Goal: Task Accomplishment & Management: Use online tool/utility

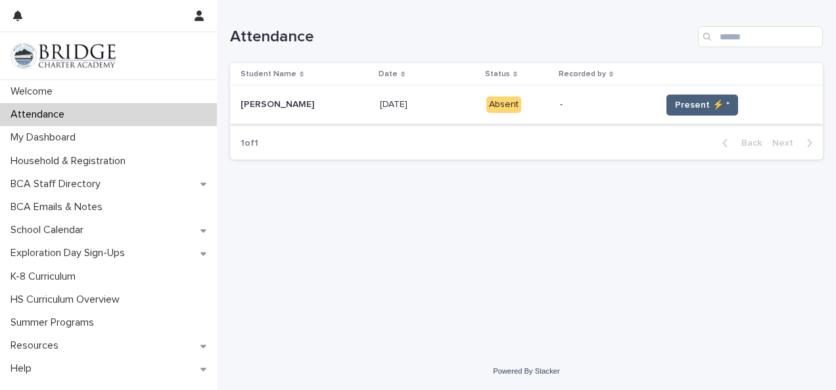
click at [686, 104] on span "Present ⚡ *" at bounding box center [702, 105] width 55 height 13
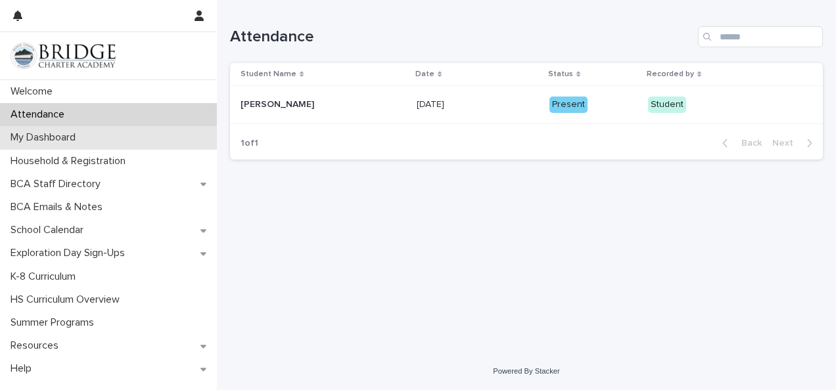
click at [131, 129] on div "My Dashboard" at bounding box center [108, 137] width 217 height 23
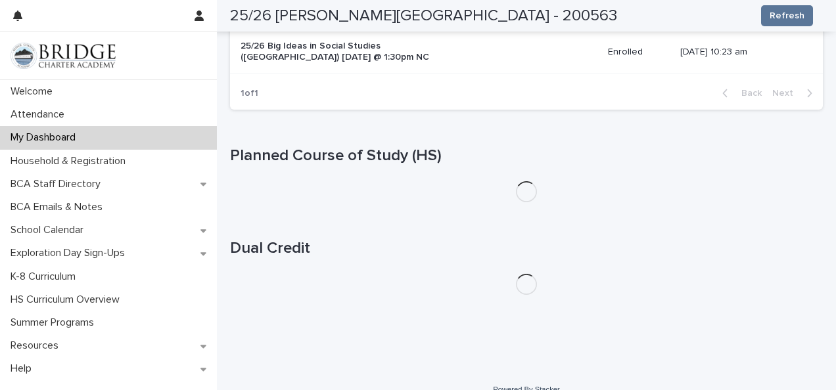
scroll to position [438, 0]
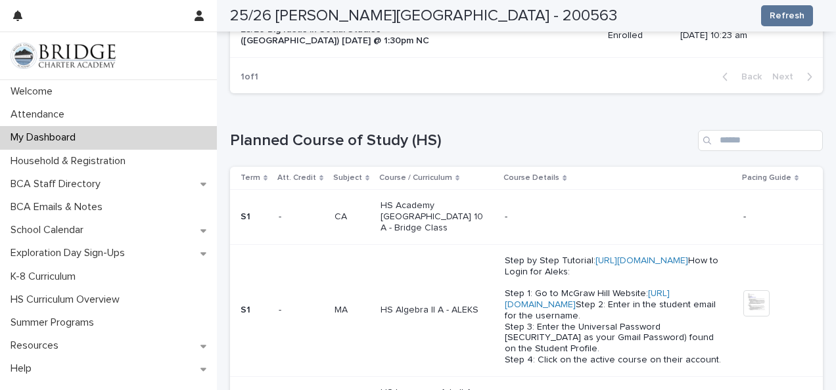
click at [536, 190] on td "-" at bounding box center [619, 217] width 239 height 55
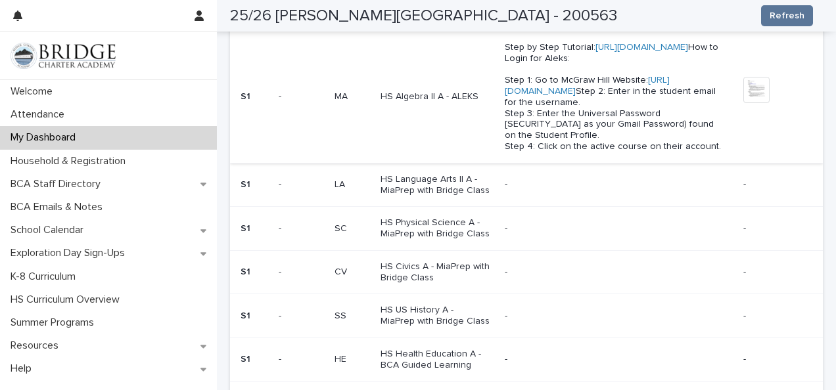
scroll to position [598, 0]
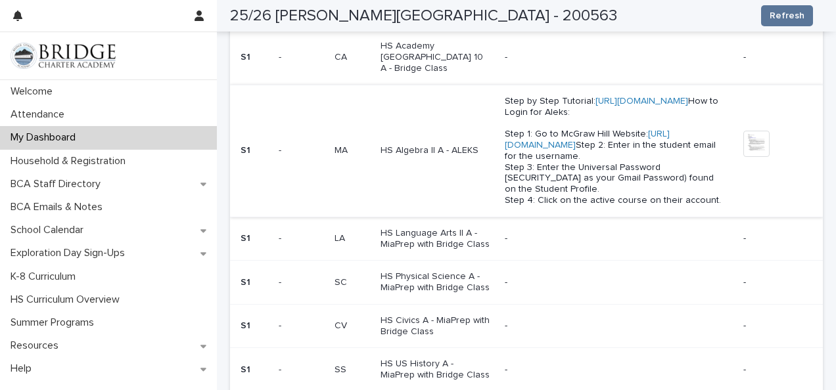
click at [547, 150] on link "[URL][DOMAIN_NAME]" at bounding box center [587, 139] width 165 height 20
